Goal: Book appointment/travel/reservation

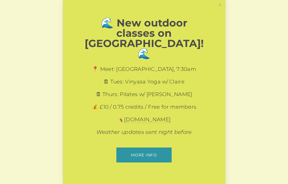
scroll to position [118, 0]
click at [219, 9] on link "Close" at bounding box center [219, 4] width 9 height 9
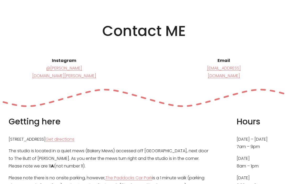
scroll to position [2972, 0]
click at [188, 153] on p "The studio is located in a quiet mews (Bakery Mews) accessed off [GEOGRAPHIC_DA…" at bounding box center [110, 158] width 202 height 23
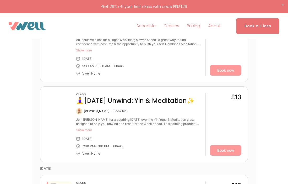
scroll to position [2409, 0]
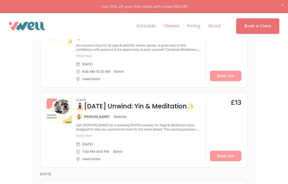
click at [168, 26] on span "Classes" at bounding box center [171, 26] width 16 height 8
click at [0, 0] on span "Pilates" at bounding box center [0, 0] width 0 height 0
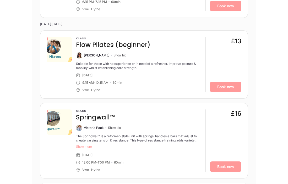
scroll to position [939, 0]
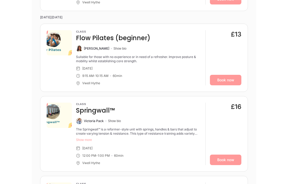
click at [155, 104] on div "Class Springwall™" at bounding box center [138, 108] width 125 height 12
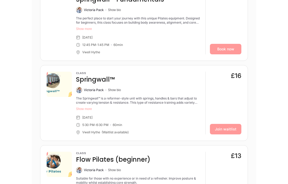
scroll to position [1519, 0]
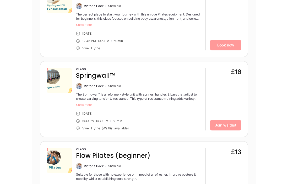
click at [155, 104] on button "Show more" at bounding box center [138, 105] width 125 height 4
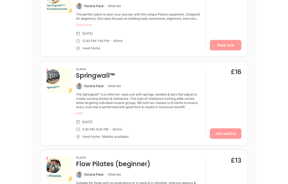
click at [155, 104] on div "The Springwall™ is a reformer-style unit with springs, handles & bars that adju…" at bounding box center [138, 100] width 125 height 17
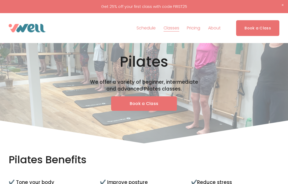
scroll to position [0, 0]
click at [120, 39] on div "Skip to Content Schedule" at bounding box center [144, 28] width 288 height 30
